Goal: Task Accomplishment & Management: Complete application form

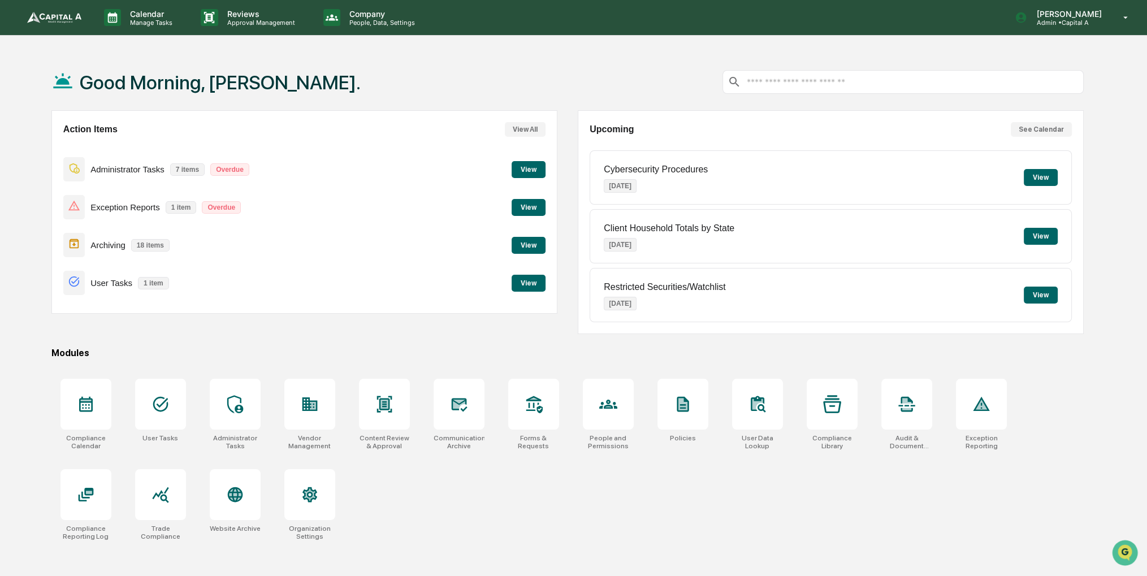
click at [536, 282] on button "View" at bounding box center [528, 283] width 34 height 17
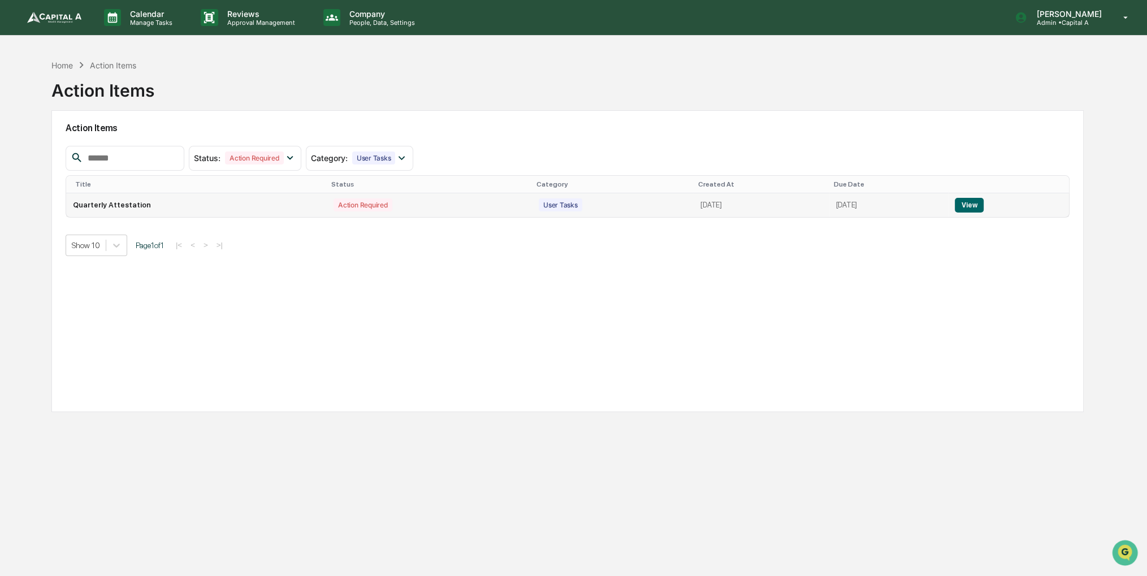
click at [979, 201] on button "View" at bounding box center [968, 205] width 29 height 15
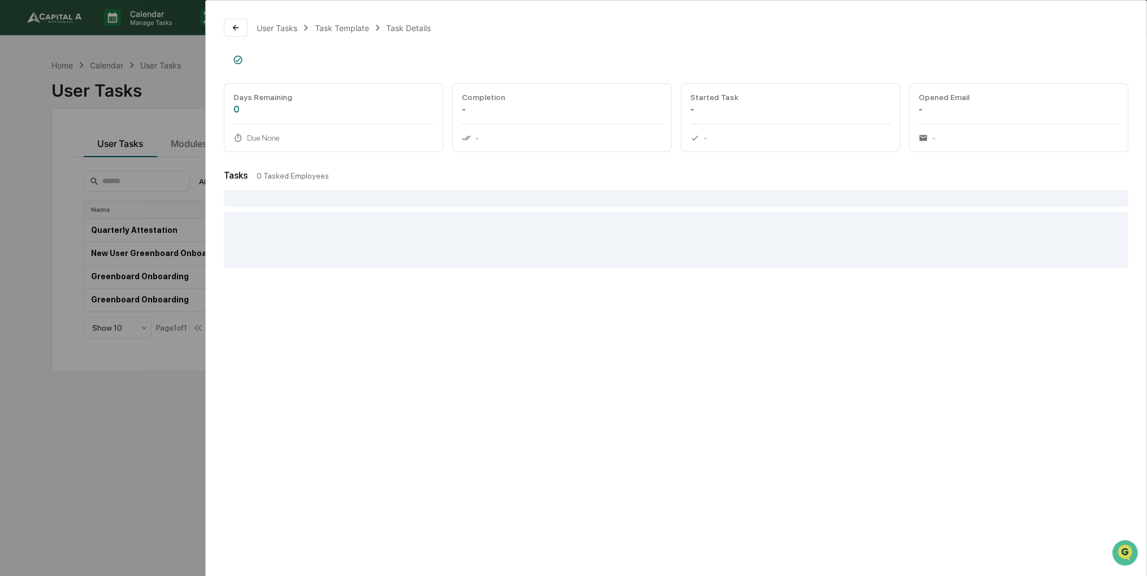
click at [89, 389] on div "User Tasks Task Template Task Details Days Remaining 0 Due None Completion - - …" at bounding box center [573, 288] width 1147 height 576
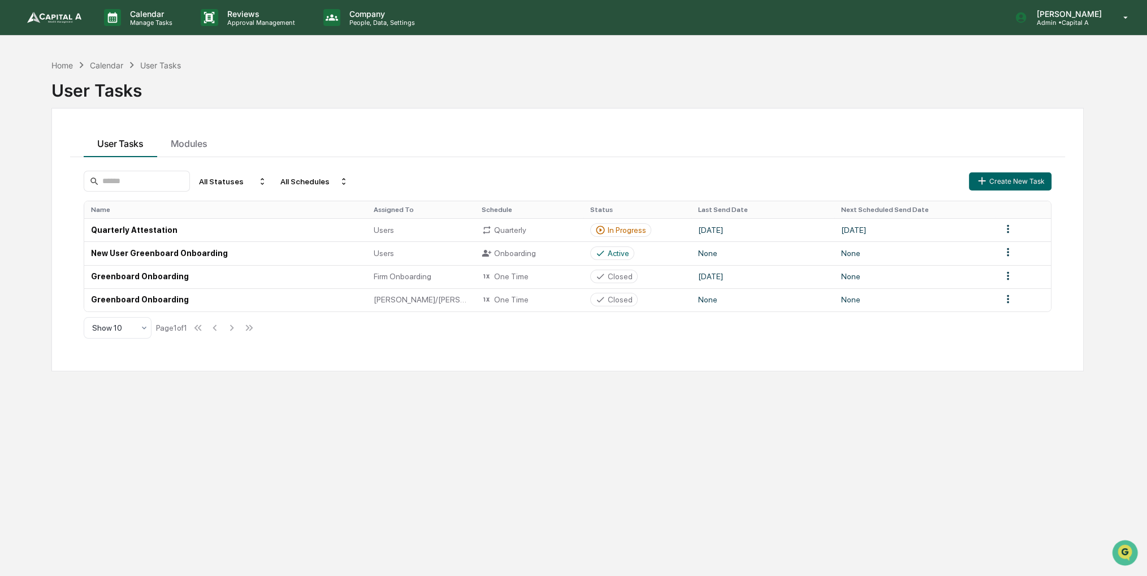
drag, startPoint x: 73, startPoint y: 93, endPoint x: 71, endPoint y: 81, distance: 11.7
click at [71, 85] on div "User Tasks" at bounding box center [567, 88] width 1032 height 34
click at [67, 66] on div "Home" at bounding box center [61, 65] width 21 height 10
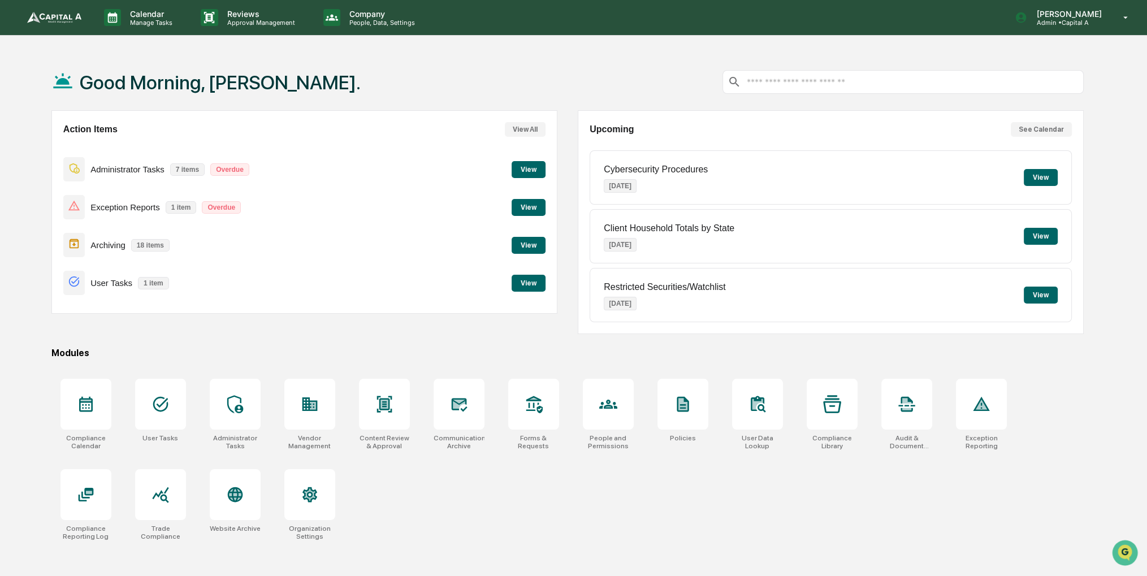
click at [532, 202] on button "View" at bounding box center [528, 207] width 34 height 17
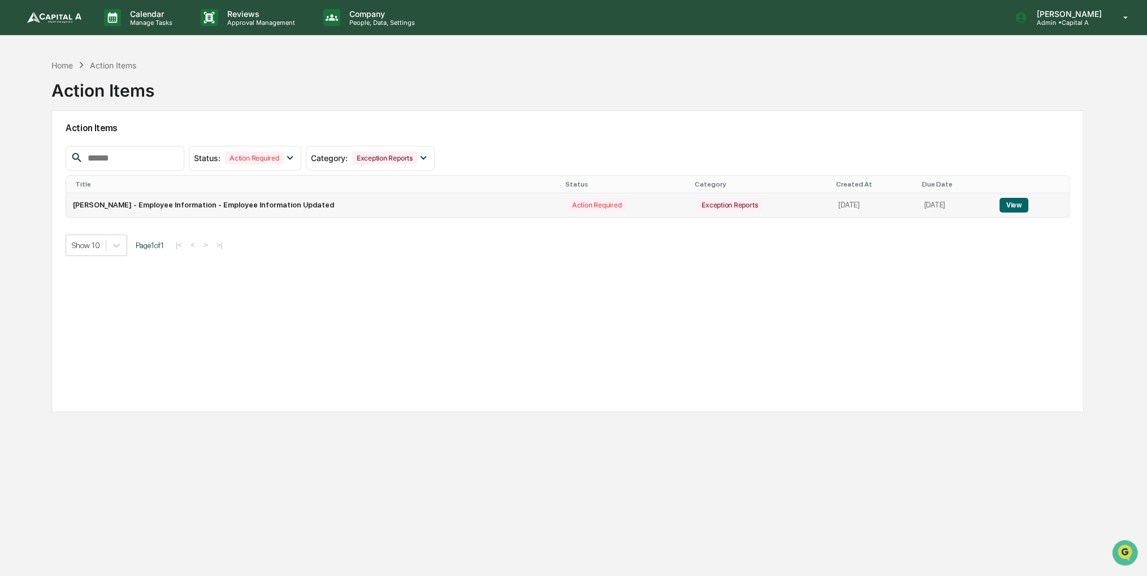
click at [1008, 203] on button "View" at bounding box center [1013, 205] width 29 height 15
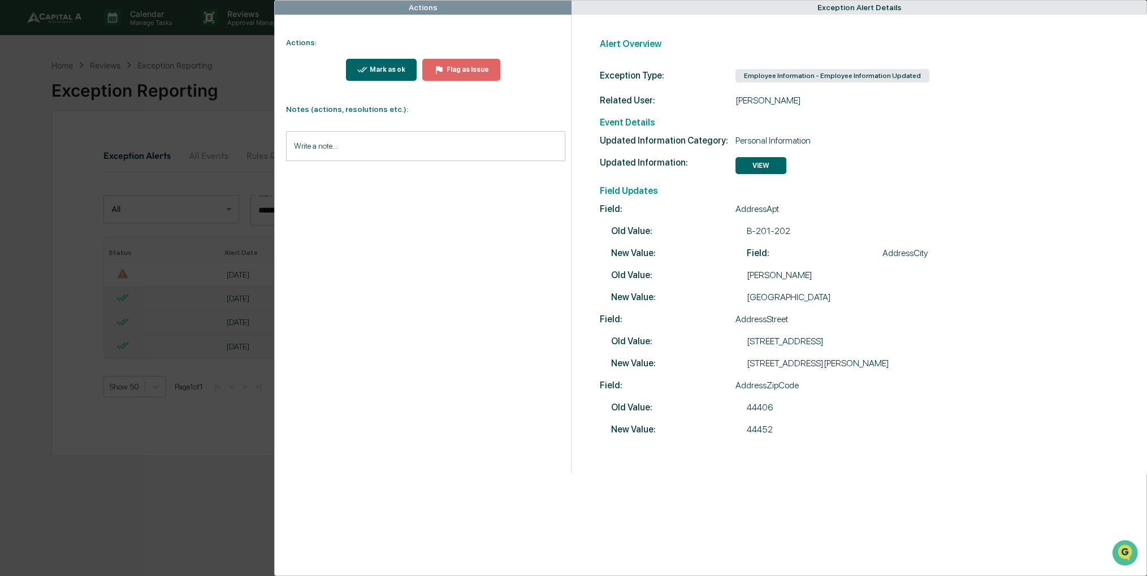
drag, startPoint x: 884, startPoint y: 153, endPoint x: 862, endPoint y: 149, distance: 21.9
click at [862, 149] on div "Updated Information Category: Personal Information Updated Information: VIEW Fi…" at bounding box center [865, 285] width 530 height 300
drag, startPoint x: 128, startPoint y: 71, endPoint x: 102, endPoint y: 69, distance: 26.6
click at [128, 70] on div "Actions Actions: Mark as ok Flag as issue Notes (actions, resolutions etc.): Wr…" at bounding box center [573, 288] width 1147 height 576
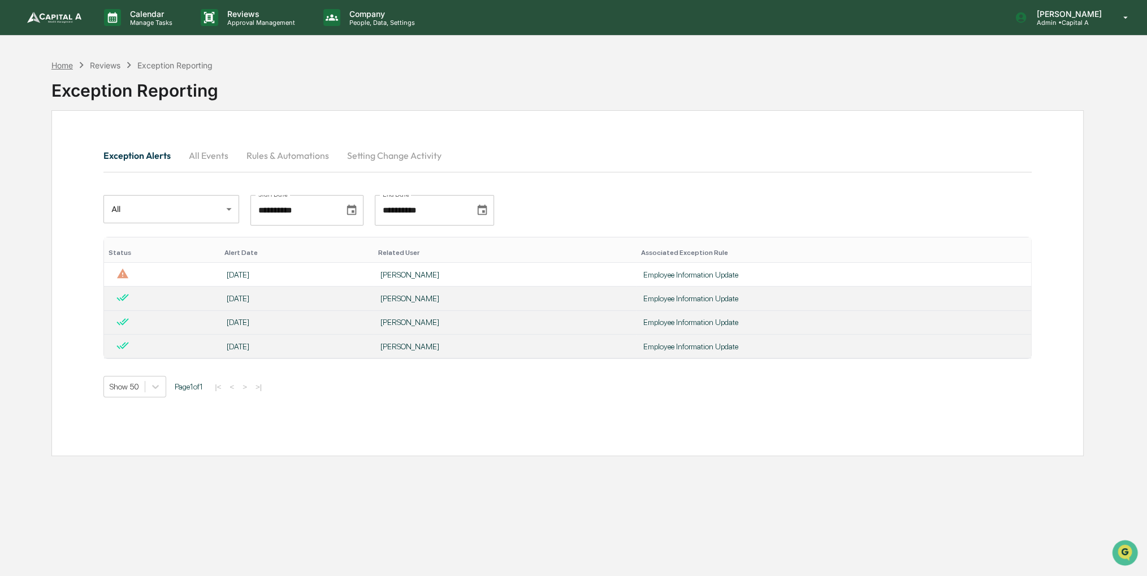
click at [55, 61] on div "Home" at bounding box center [61, 65] width 21 height 10
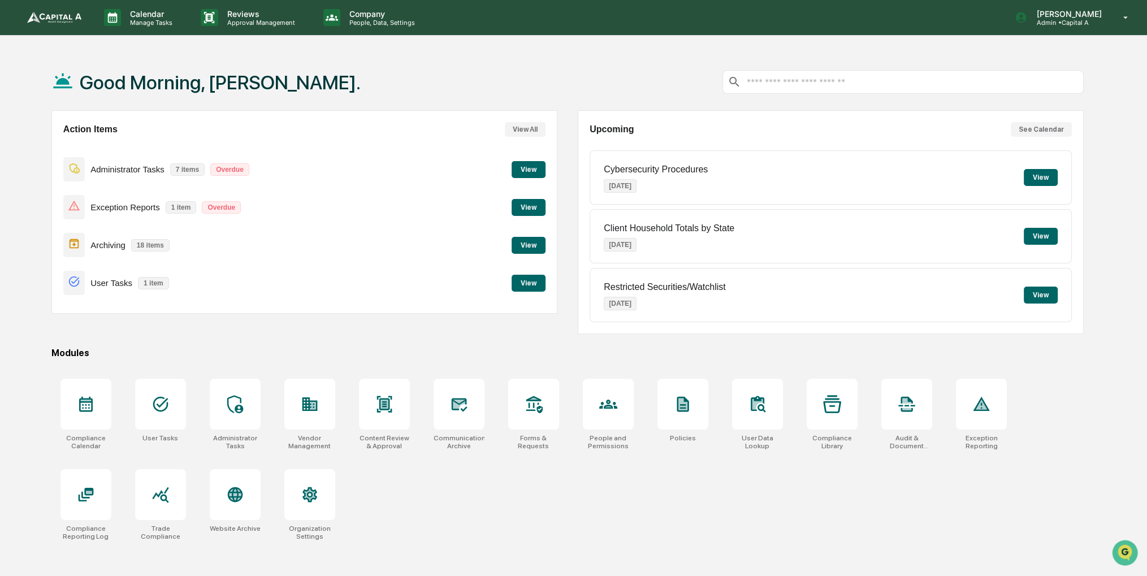
click at [550, 240] on div "Action Items View All Administrator Tasks 7 items Overdue View Exception Report…" at bounding box center [304, 211] width 506 height 203
click at [545, 240] on div "Action Items View All Administrator Tasks 7 items Overdue View Exception Report…" at bounding box center [304, 211] width 506 height 203
click at [540, 241] on button "View" at bounding box center [528, 245] width 34 height 17
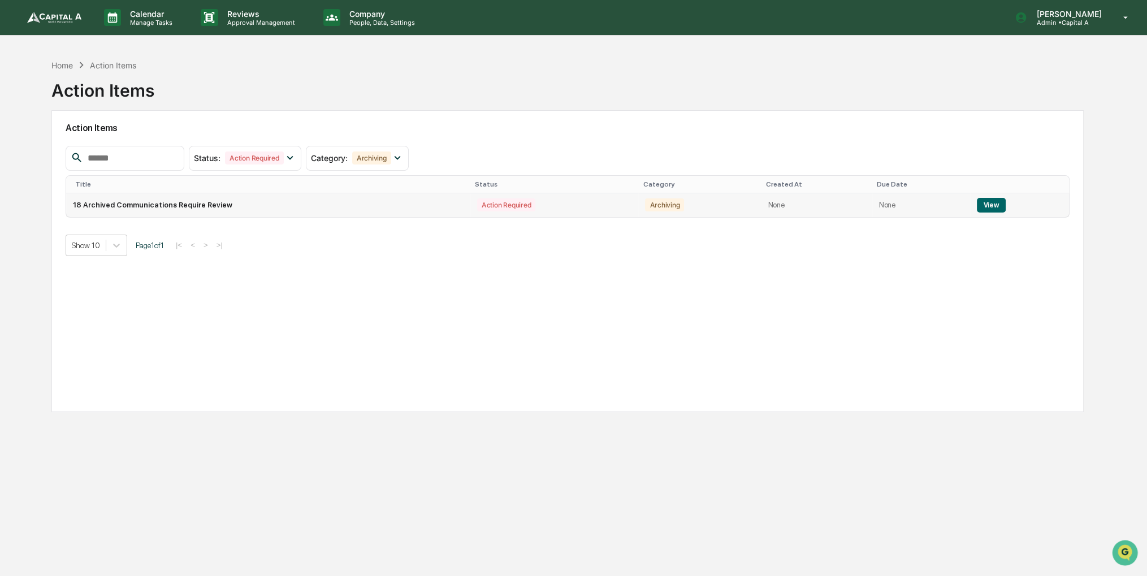
click at [978, 207] on button "View" at bounding box center [991, 205] width 29 height 15
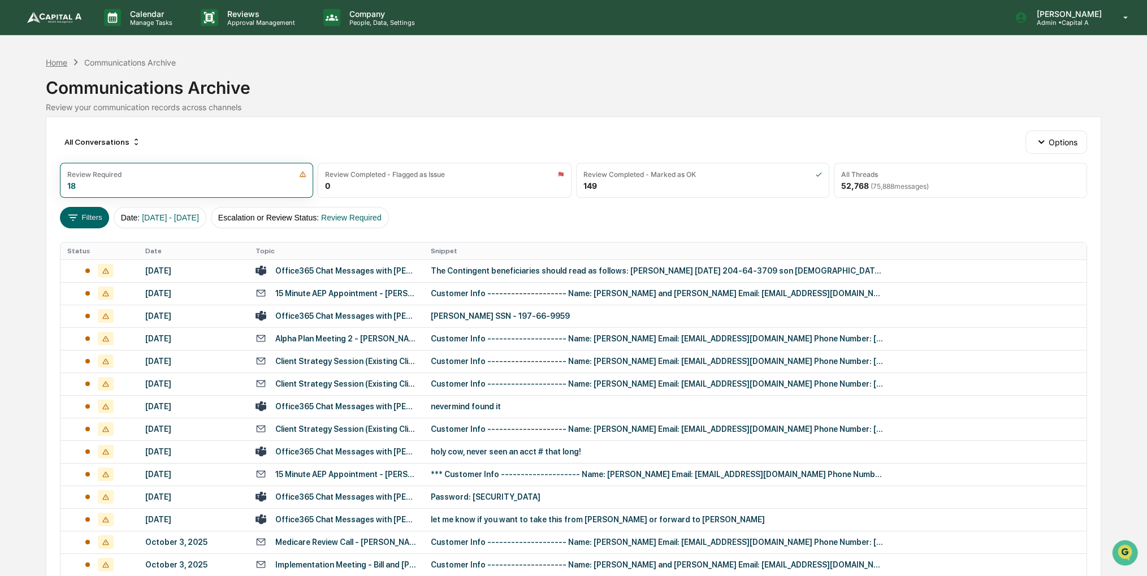
click at [54, 58] on div "Home" at bounding box center [56, 63] width 21 height 10
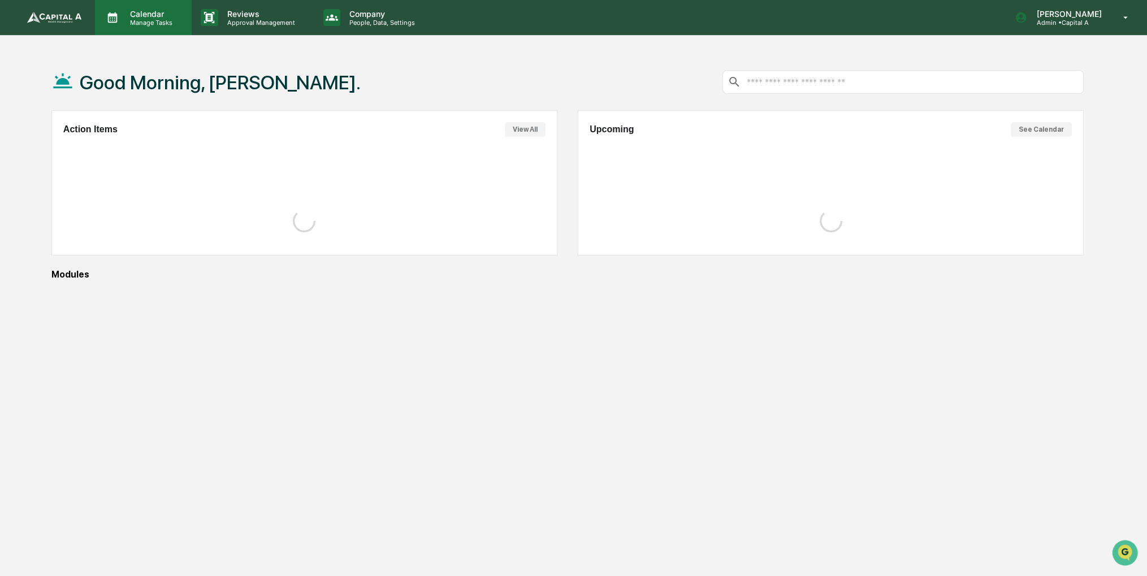
click at [147, 28] on div "Calendar Manage Tasks" at bounding box center [143, 17] width 97 height 35
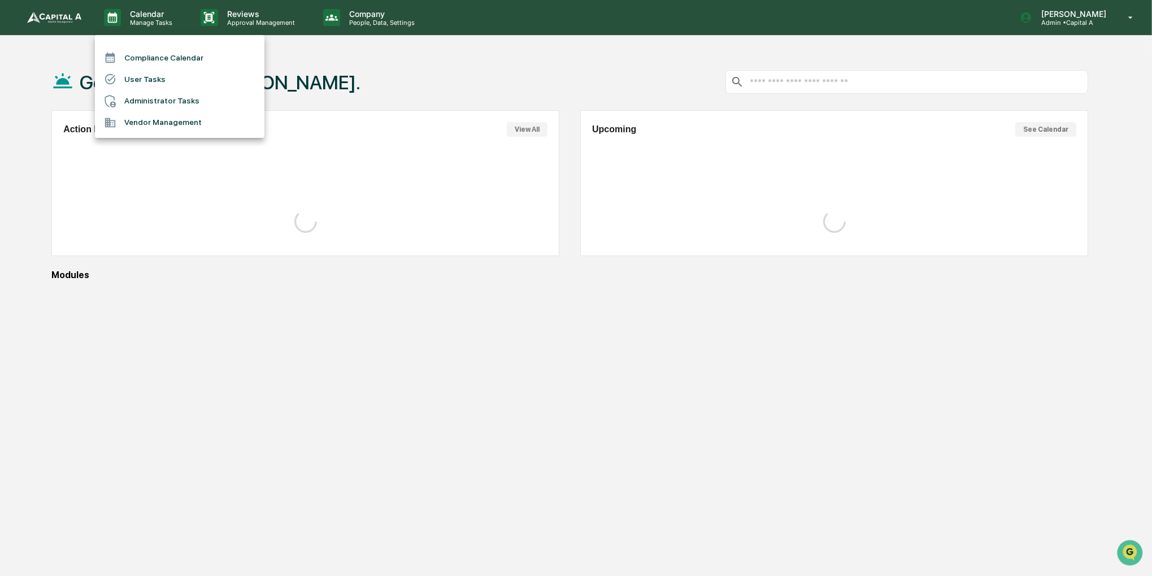
click at [151, 60] on li "Compliance Calendar" at bounding box center [180, 57] width 170 height 21
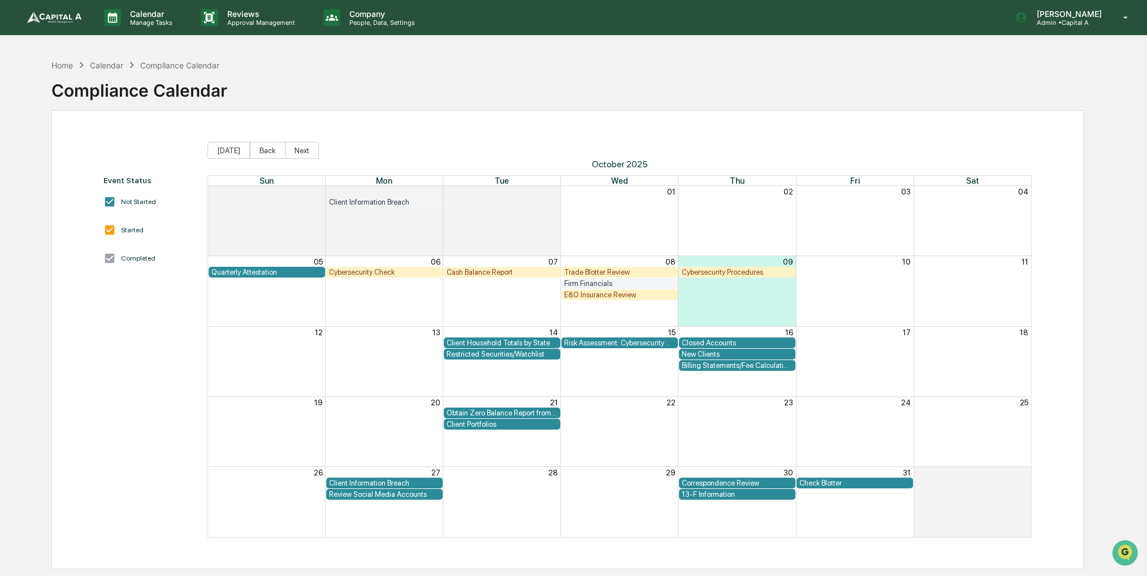
click at [760, 481] on div "Correspondence Review" at bounding box center [737, 483] width 111 height 8
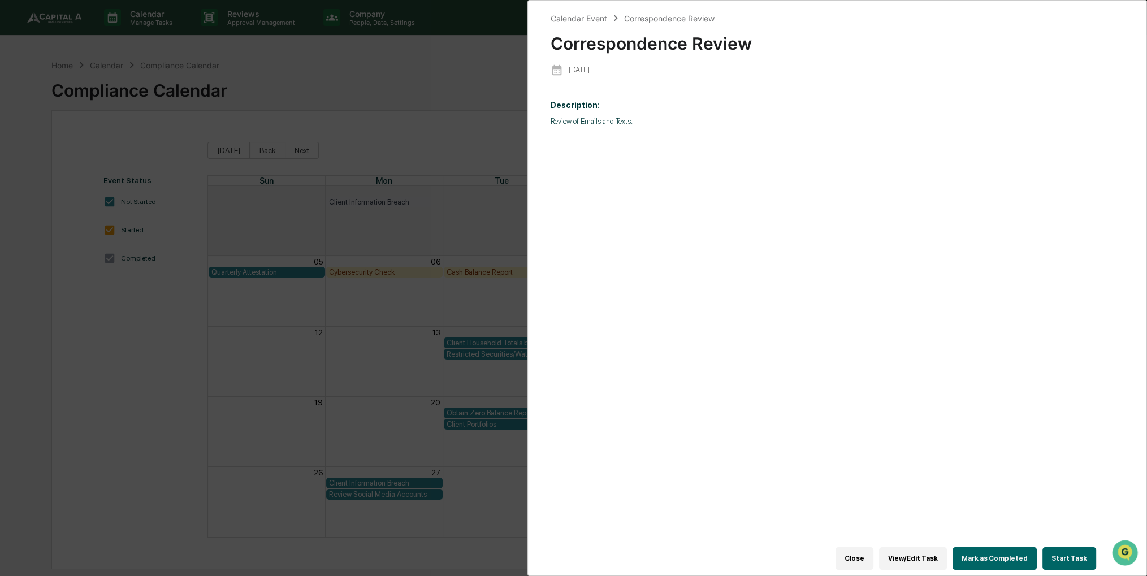
click at [1080, 547] on button "Start Task" at bounding box center [1069, 558] width 54 height 23
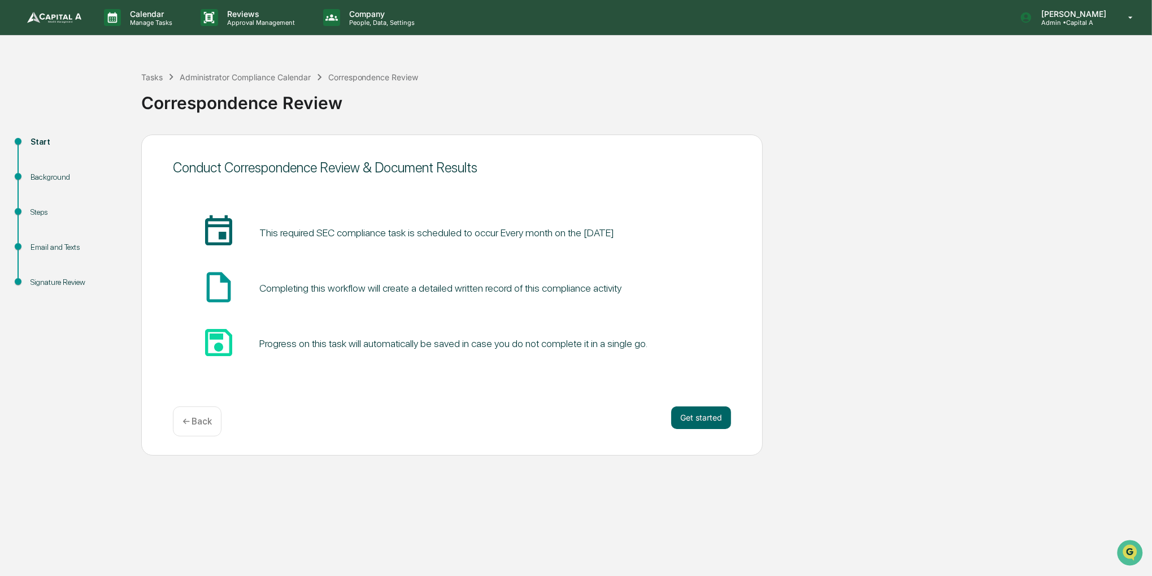
click at [682, 400] on div "Conduct Correspondence Review & Document Results insert_invitation_icon This re…" at bounding box center [452, 294] width 622 height 321
click at [714, 411] on button "Get started" at bounding box center [701, 417] width 60 height 23
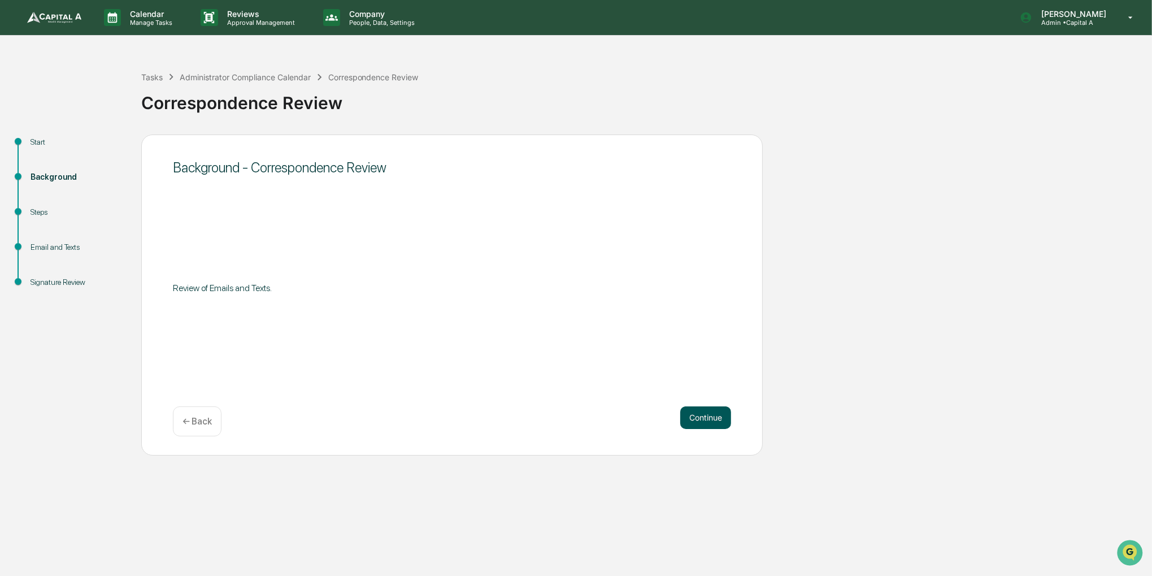
click at [714, 408] on button "Continue" at bounding box center [705, 417] width 51 height 23
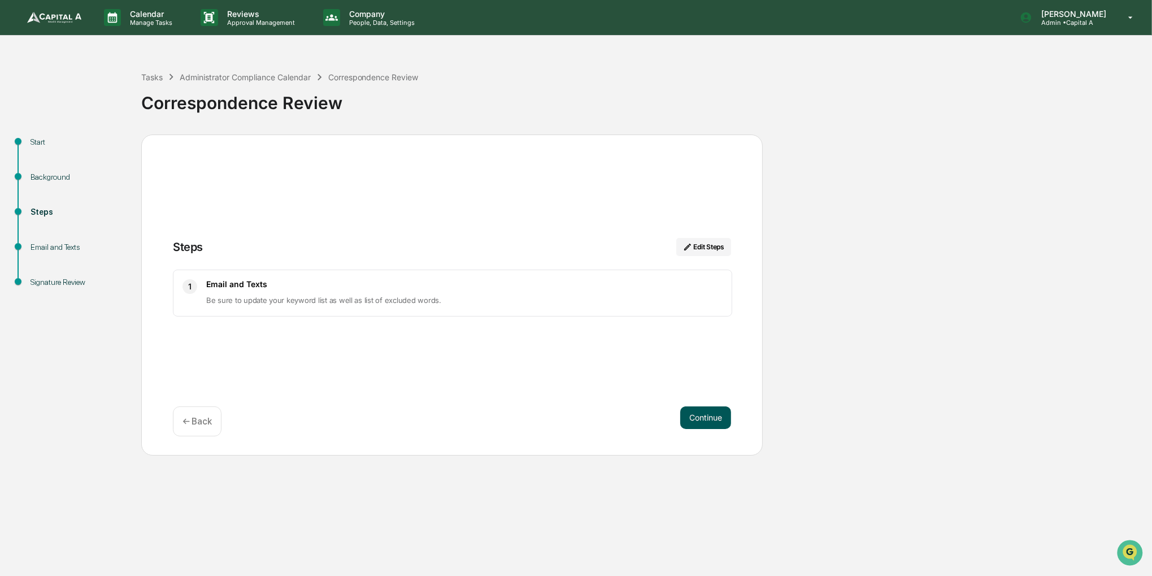
click at [714, 410] on button "Continue" at bounding box center [705, 417] width 51 height 23
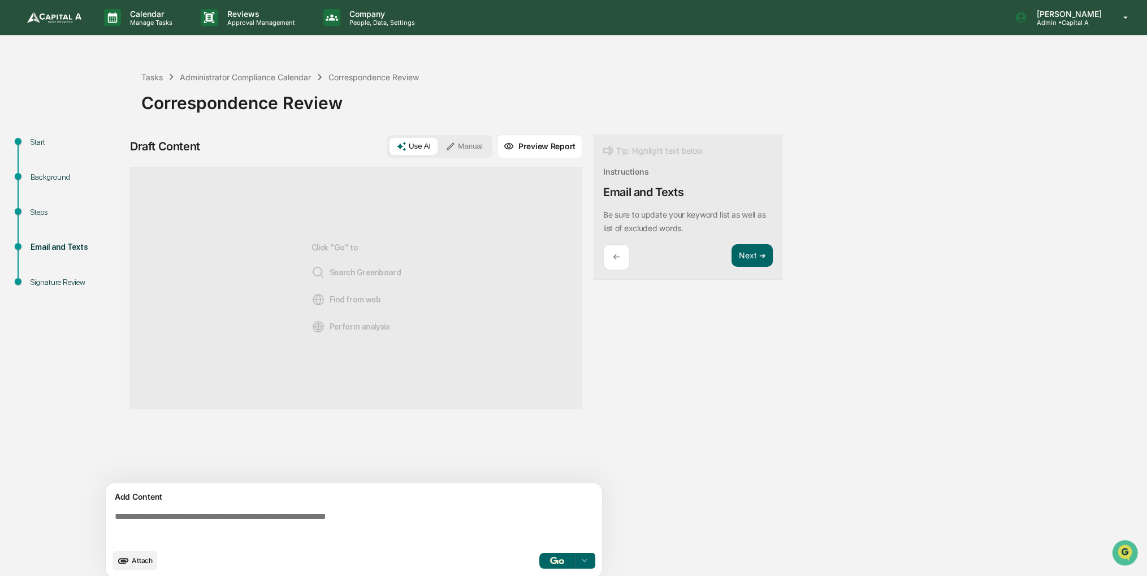
click at [436, 149] on button "Use AI" at bounding box center [413, 146] width 48 height 17
click at [443, 149] on button "Manual" at bounding box center [464, 146] width 51 height 17
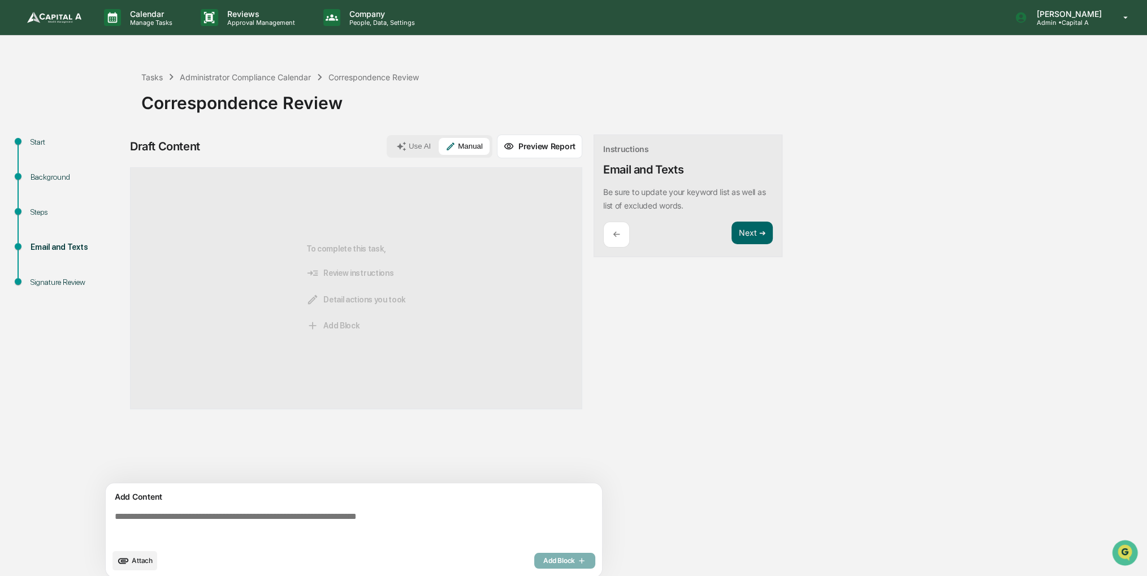
click at [339, 515] on textarea at bounding box center [356, 527] width 492 height 41
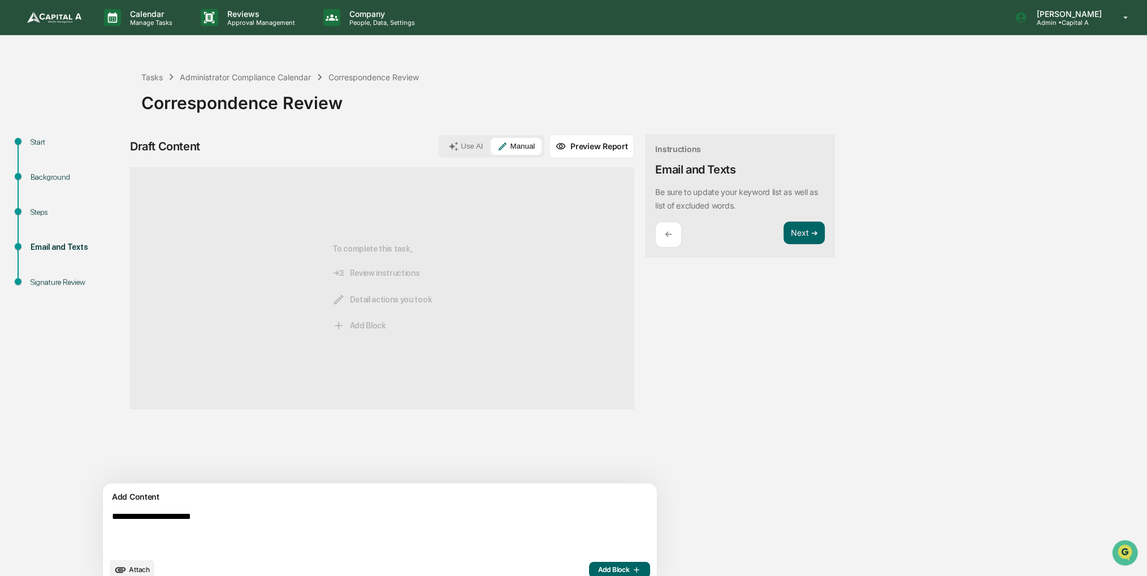
click at [374, 500] on div "Add Content" at bounding box center [380, 497] width 540 height 14
click at [337, 514] on textarea "**********" at bounding box center [353, 532] width 492 height 50
type textarea "**********"
click at [558, 558] on div "**********" at bounding box center [380, 534] width 554 height 103
click at [598, 569] on span "Add Block" at bounding box center [619, 569] width 43 height 9
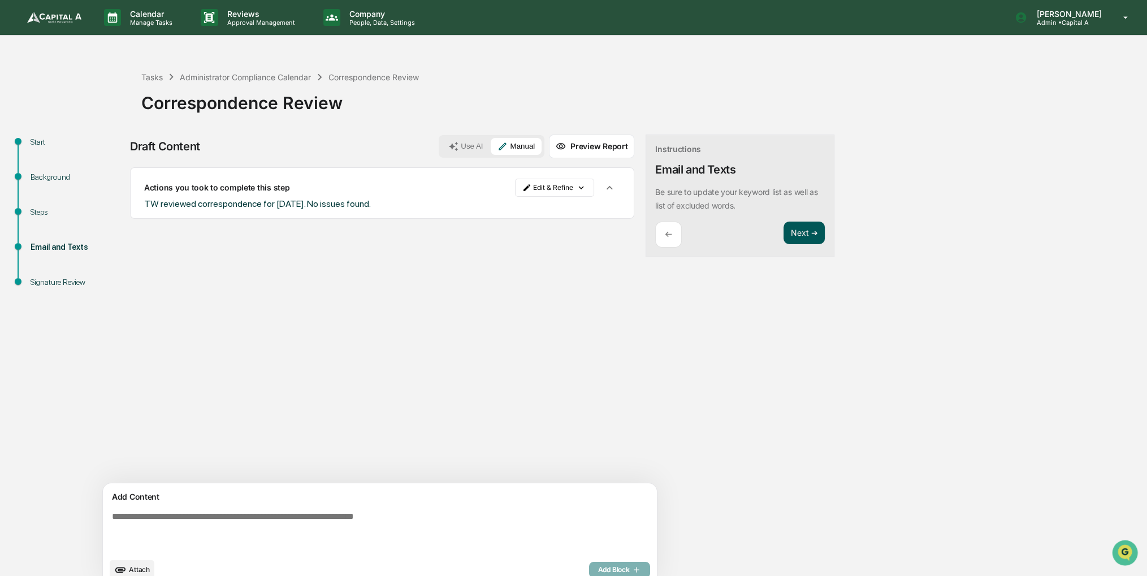
click at [783, 232] on button "Next ➔" at bounding box center [803, 233] width 41 height 23
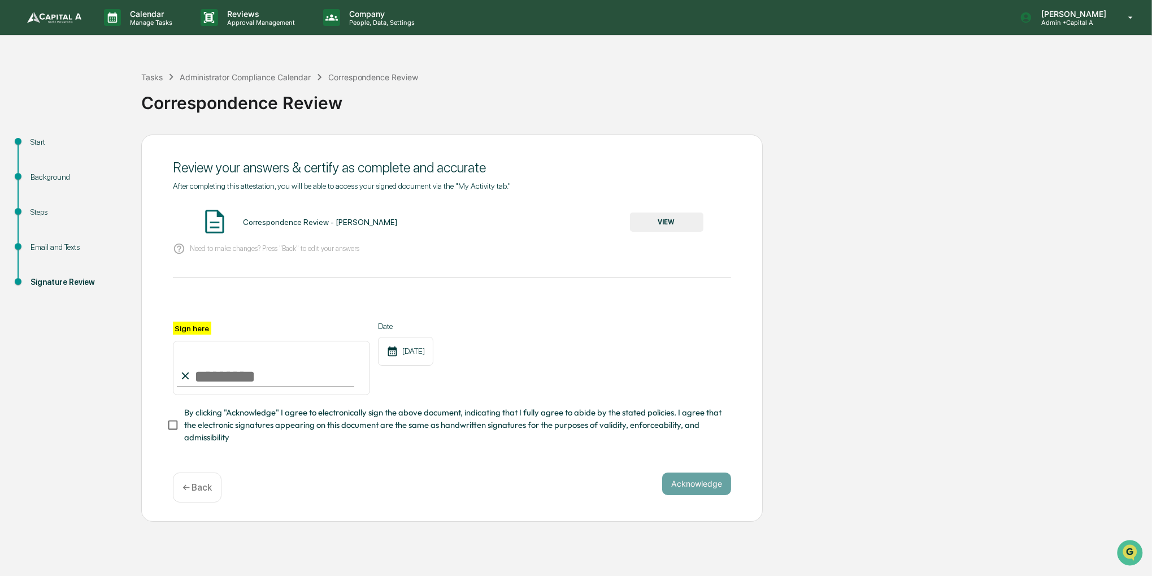
click at [203, 379] on input "Sign here" at bounding box center [271, 368] width 197 height 54
type input "**********"
click at [274, 423] on span "By clicking "Acknowledge" I agree to electronically sign the above document, in…" at bounding box center [453, 425] width 538 height 38
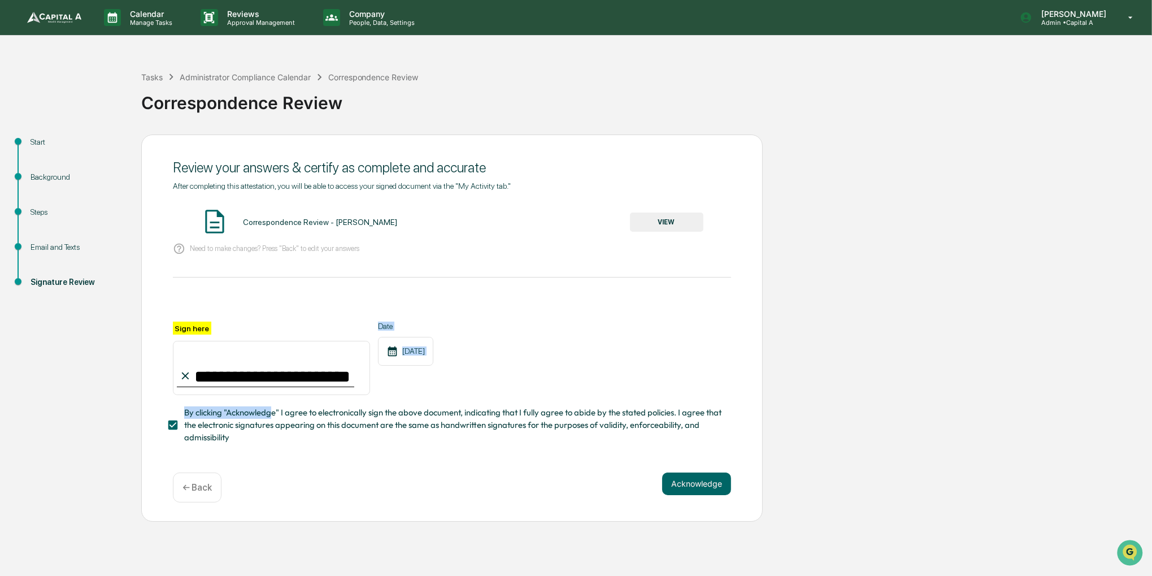
click at [311, 377] on div "**********" at bounding box center [452, 383] width 558 height 123
click at [669, 213] on button "VIEW" at bounding box center [666, 221] width 73 height 19
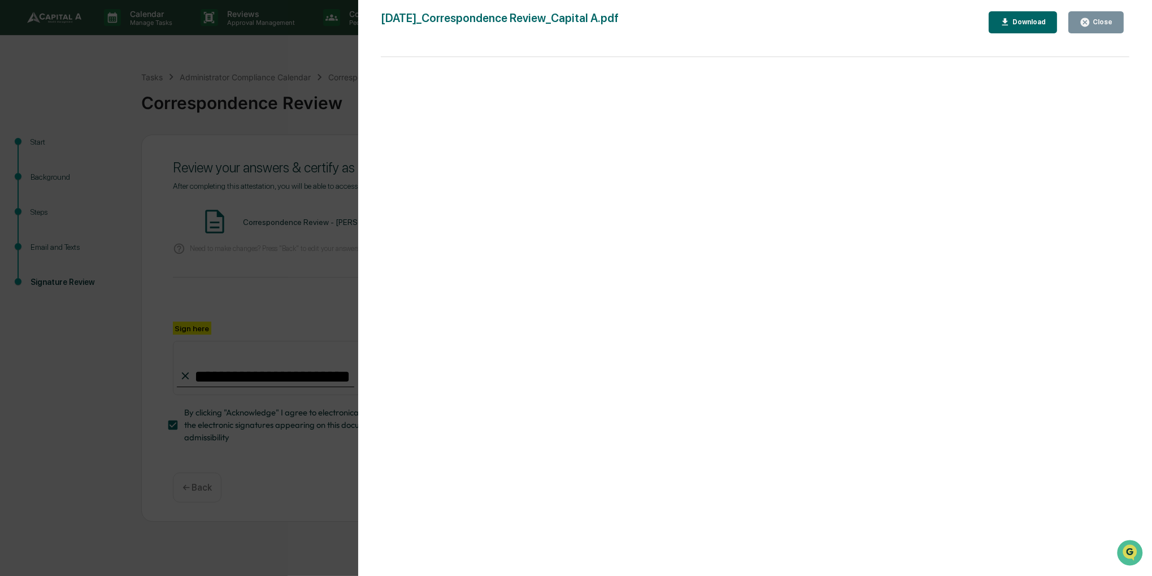
drag, startPoint x: 882, startPoint y: 129, endPoint x: 972, endPoint y: 94, distance: 96.4
click at [933, 107] on div at bounding box center [755, 322] width 749 height 530
click at [1105, 19] on div "Close" at bounding box center [1102, 22] width 22 height 8
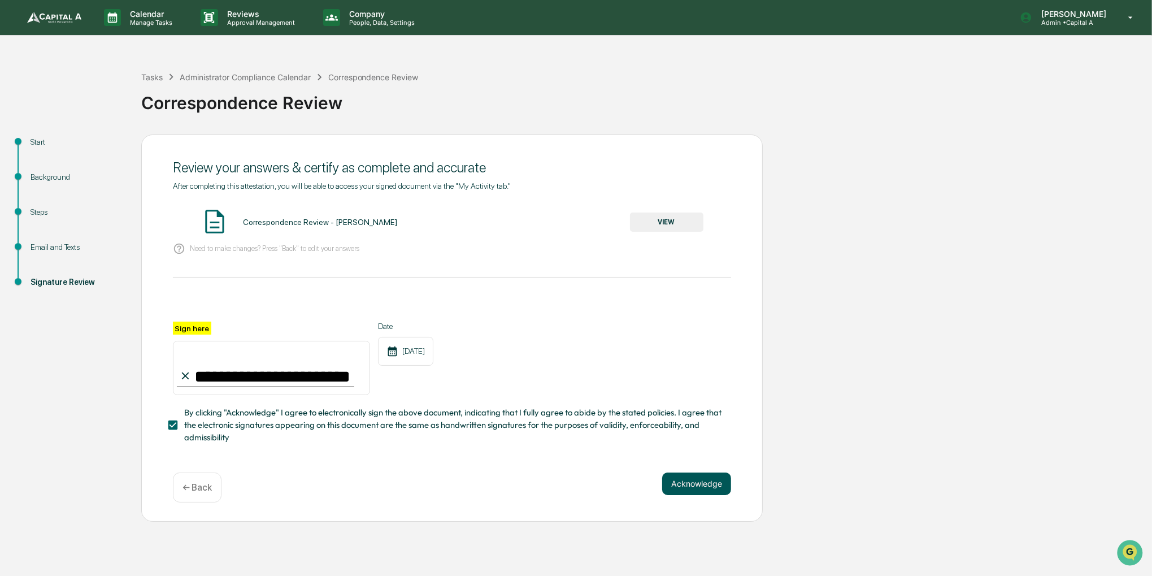
click at [711, 481] on button "Acknowledge" at bounding box center [696, 483] width 69 height 23
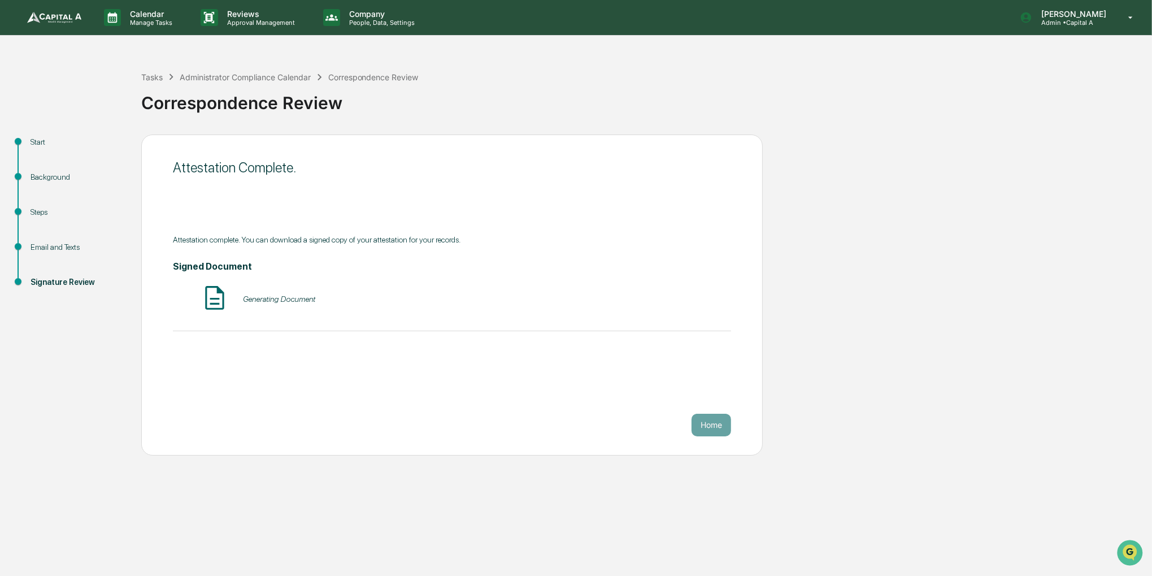
drag, startPoint x: 830, startPoint y: 282, endPoint x: 893, endPoint y: 205, distance: 100.0
click at [893, 205] on div "Start Background Steps Email and Texts Signature Review Attestation Complete. A…" at bounding box center [576, 294] width 1141 height 321
